Goal: Task Accomplishment & Management: Use online tool/utility

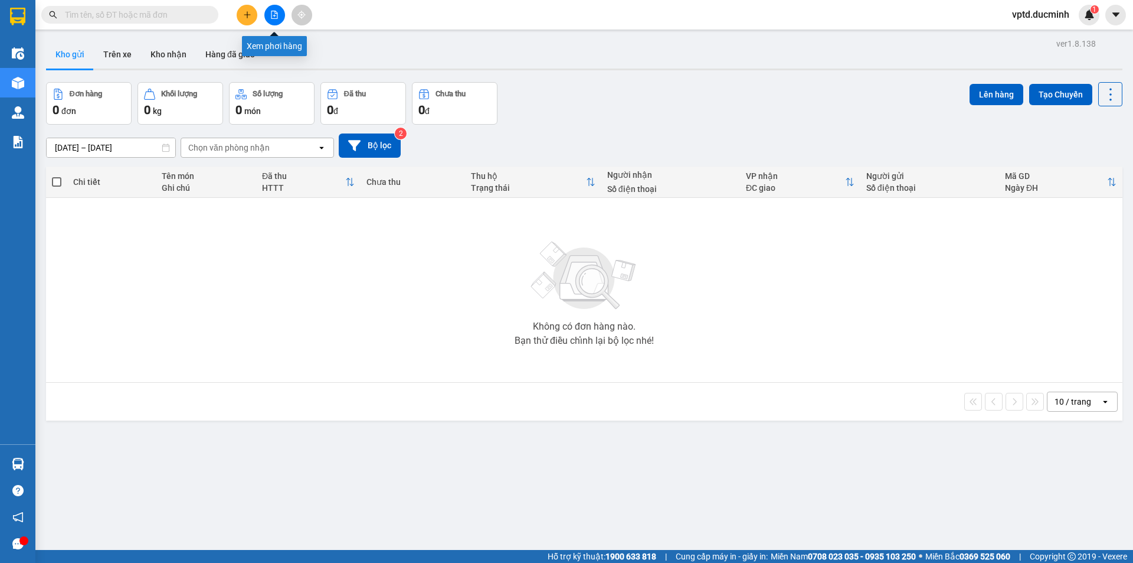
click at [273, 11] on icon "file-add" at bounding box center [275, 15] width 6 height 8
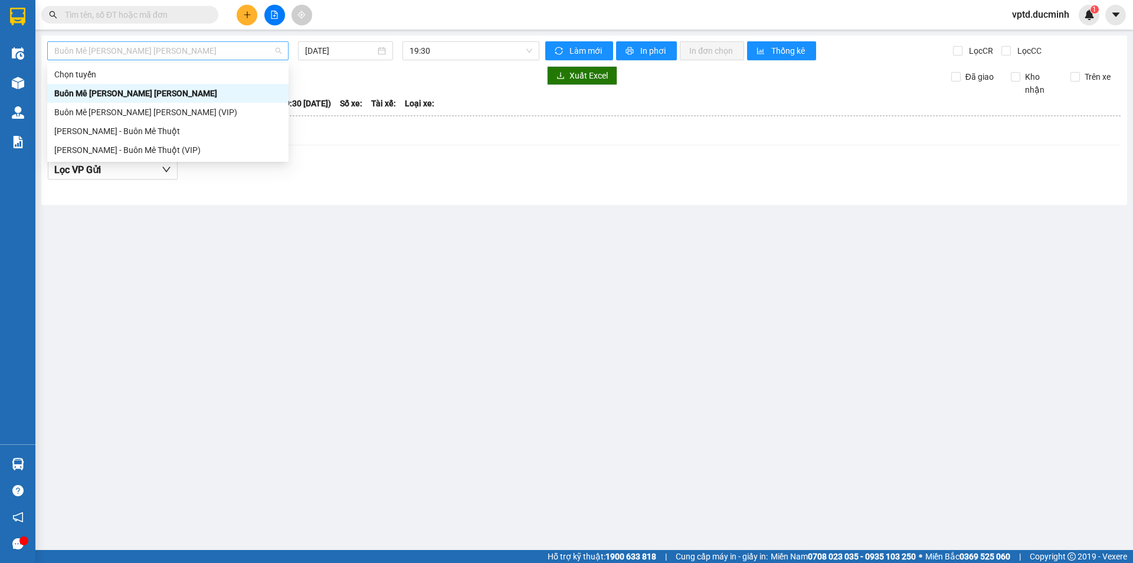
click at [260, 50] on span "Buôn Mê [PERSON_NAME] [PERSON_NAME]" at bounding box center [167, 51] width 227 height 18
click at [178, 107] on div "Buôn Mê [PERSON_NAME] [PERSON_NAME] (VIP)" at bounding box center [167, 112] width 227 height 13
type input "[DATE]"
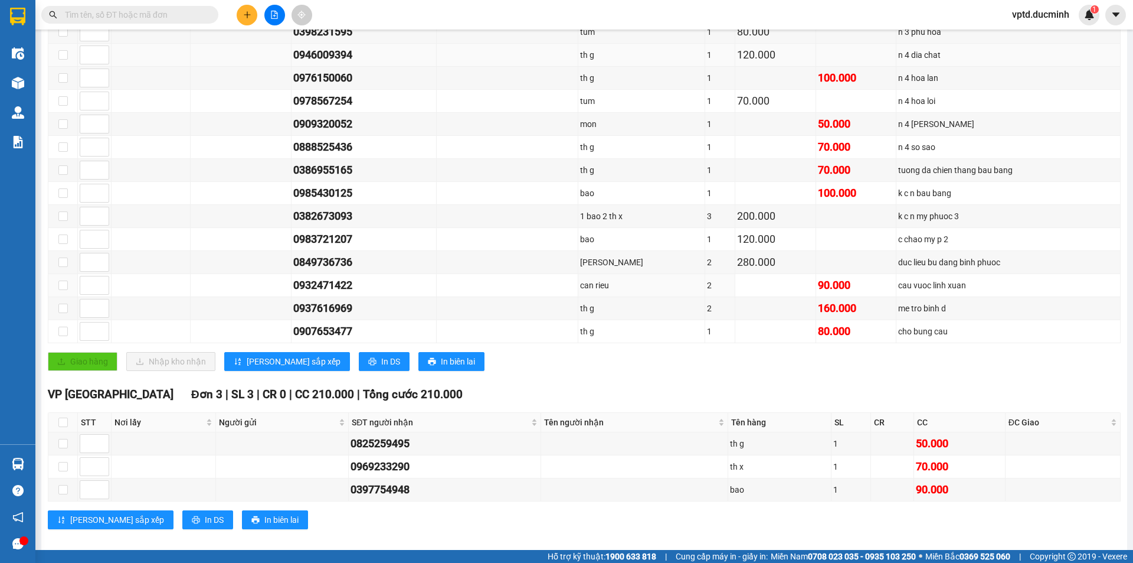
scroll to position [249, 0]
